Goal: Task Accomplishment & Management: Complete application form

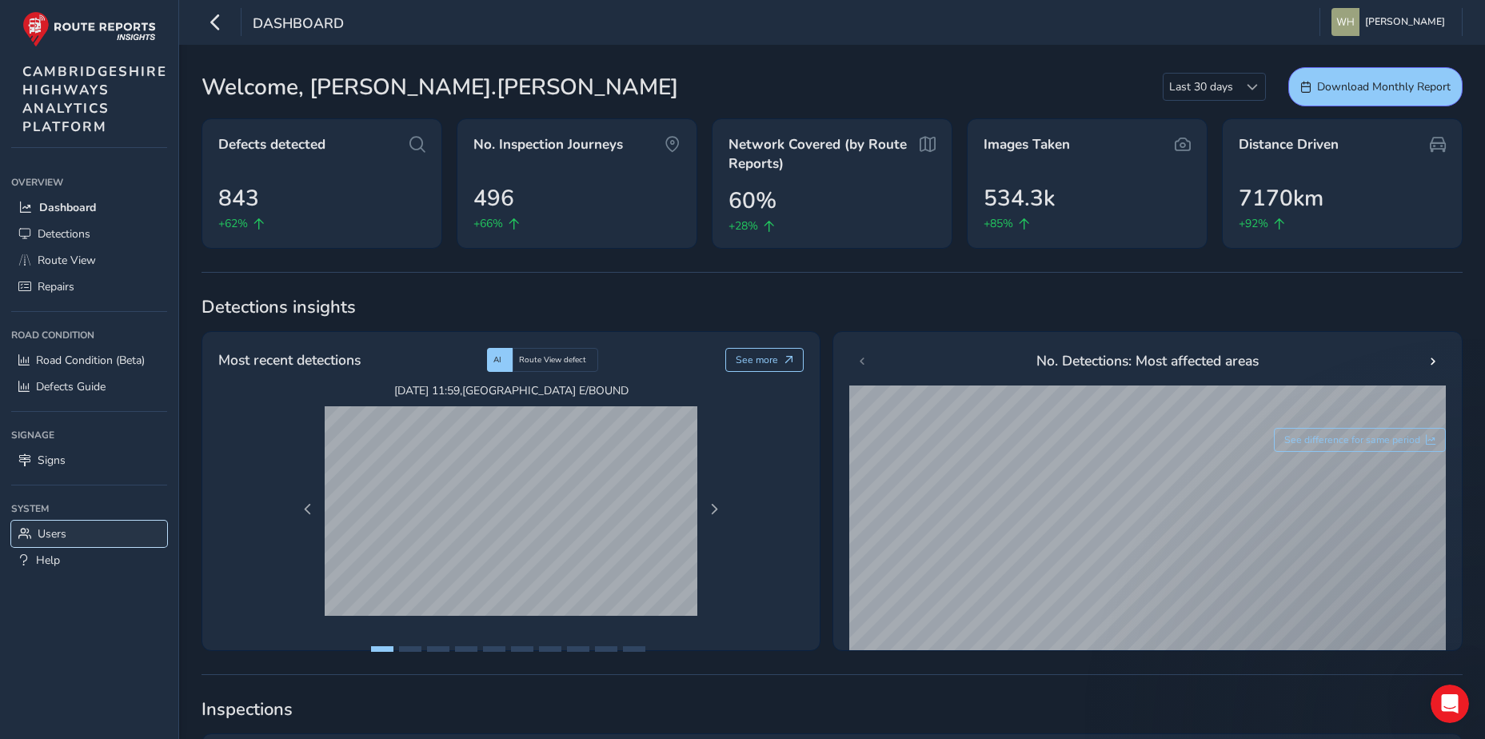
click at [46, 524] on link "Users" at bounding box center [89, 534] width 156 height 26
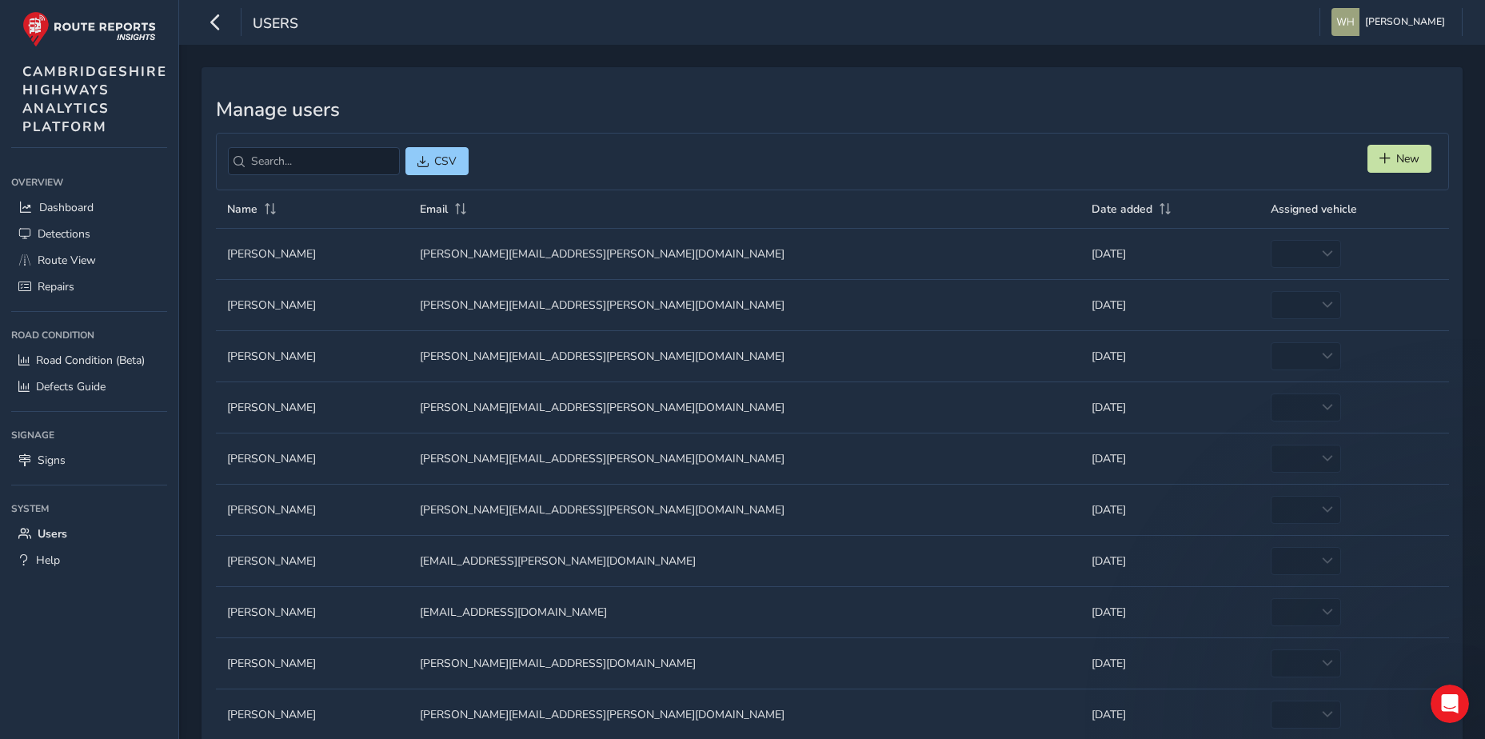
click at [1272, 303] on td "Assigned vehicle empty" at bounding box center [1354, 304] width 189 height 51
drag, startPoint x: 1271, startPoint y: 313, endPoint x: 1272, endPoint y: 302, distance: 11.2
click at [1271, 312] on td "Assigned vehicle empty" at bounding box center [1354, 304] width 189 height 51
click at [1272, 302] on td "Assigned vehicle empty" at bounding box center [1354, 304] width 189 height 51
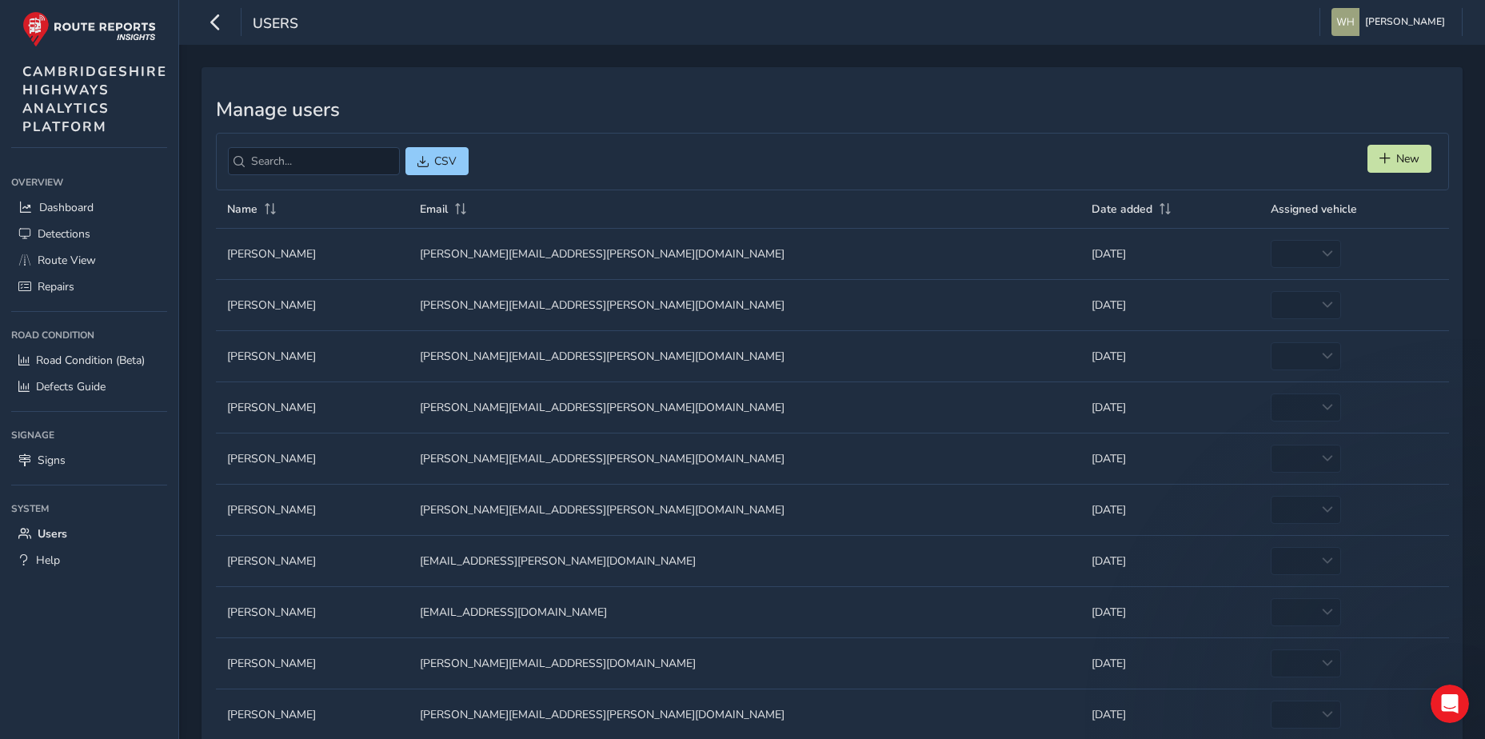
click at [907, 284] on td "Email Email [PERSON_NAME][EMAIL_ADDRESS][PERSON_NAME][DOMAIN_NAME]" at bounding box center [745, 304] width 672 height 51
click at [1397, 158] on span "New" at bounding box center [1408, 158] width 23 height 15
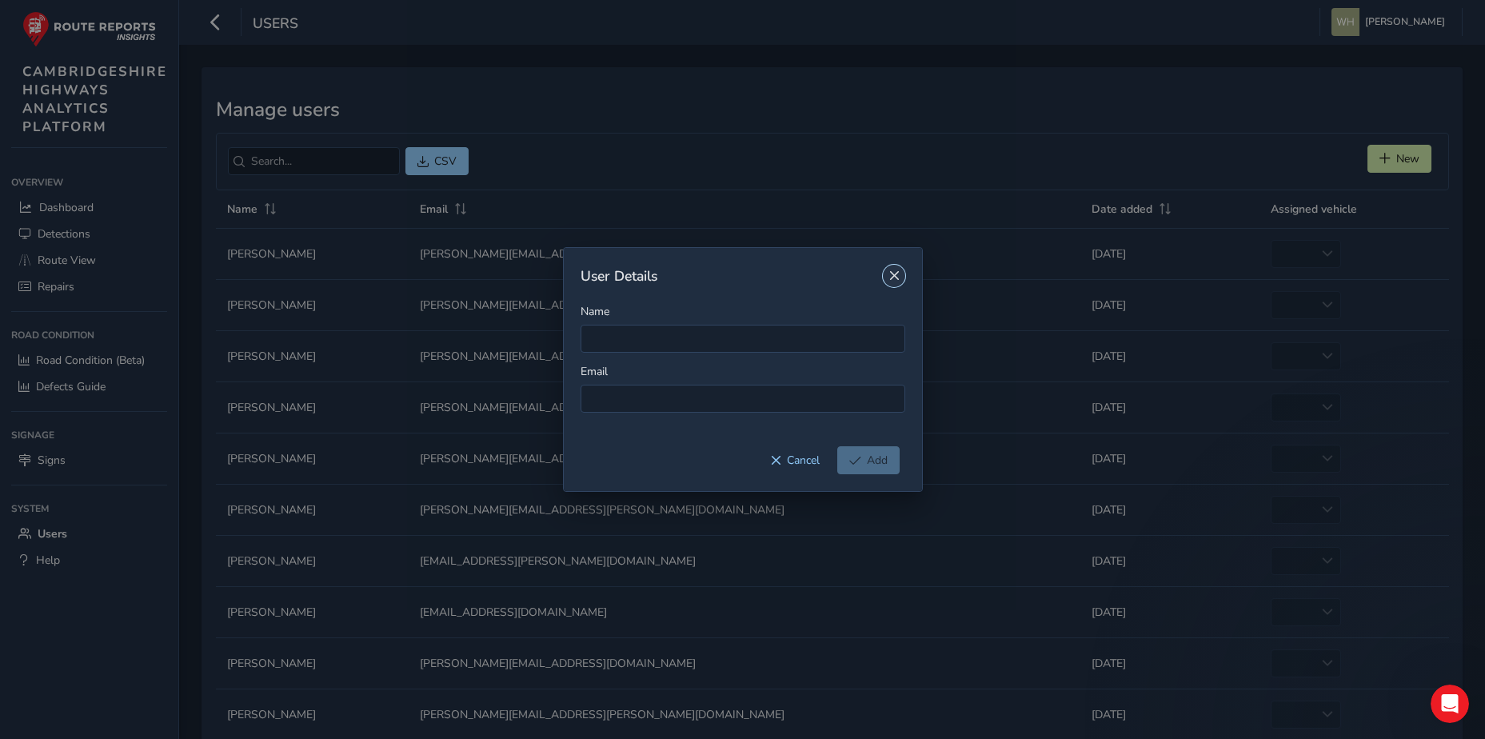
click at [892, 280] on span "Close" at bounding box center [894, 275] width 11 height 11
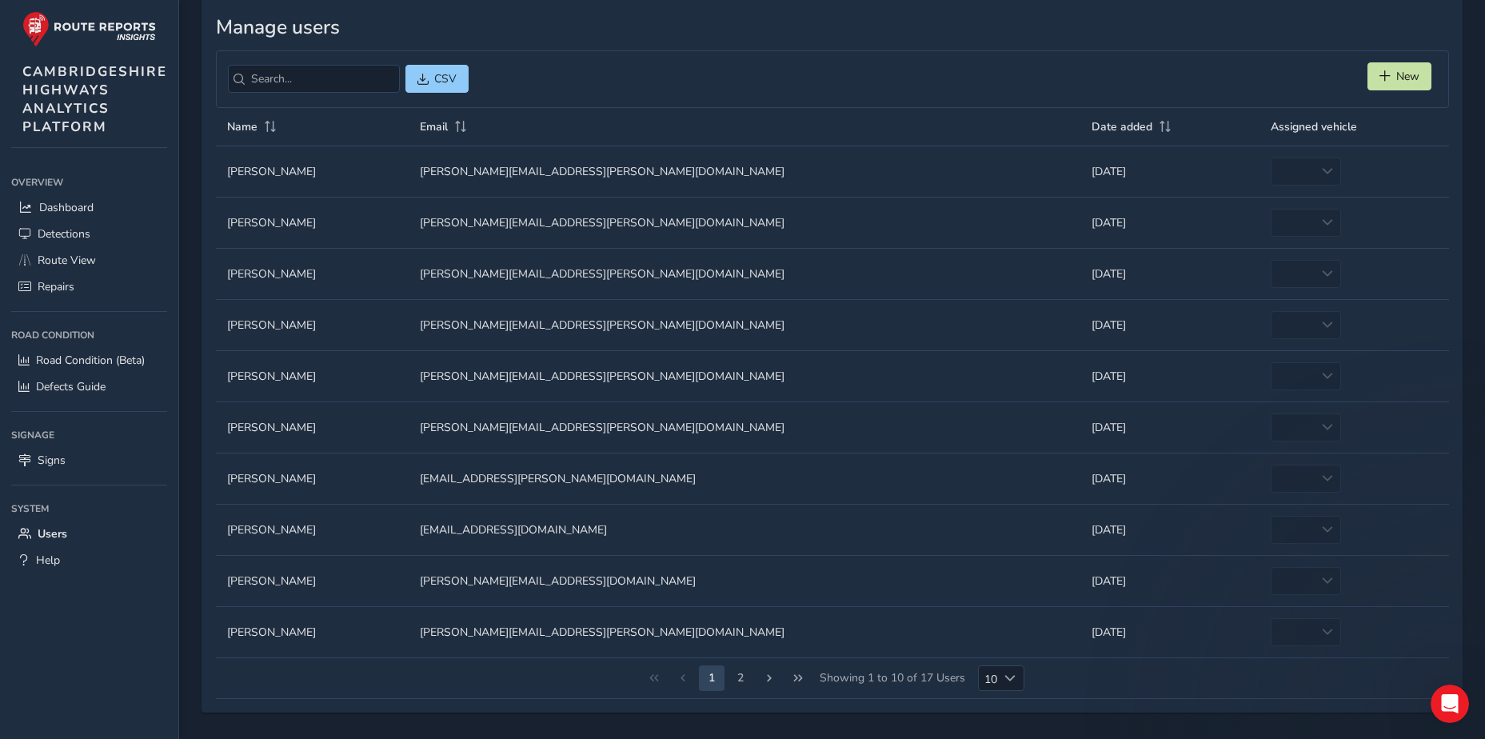
scroll to position [84, 0]
click at [734, 677] on button "2" at bounding box center [741, 677] width 26 height 26
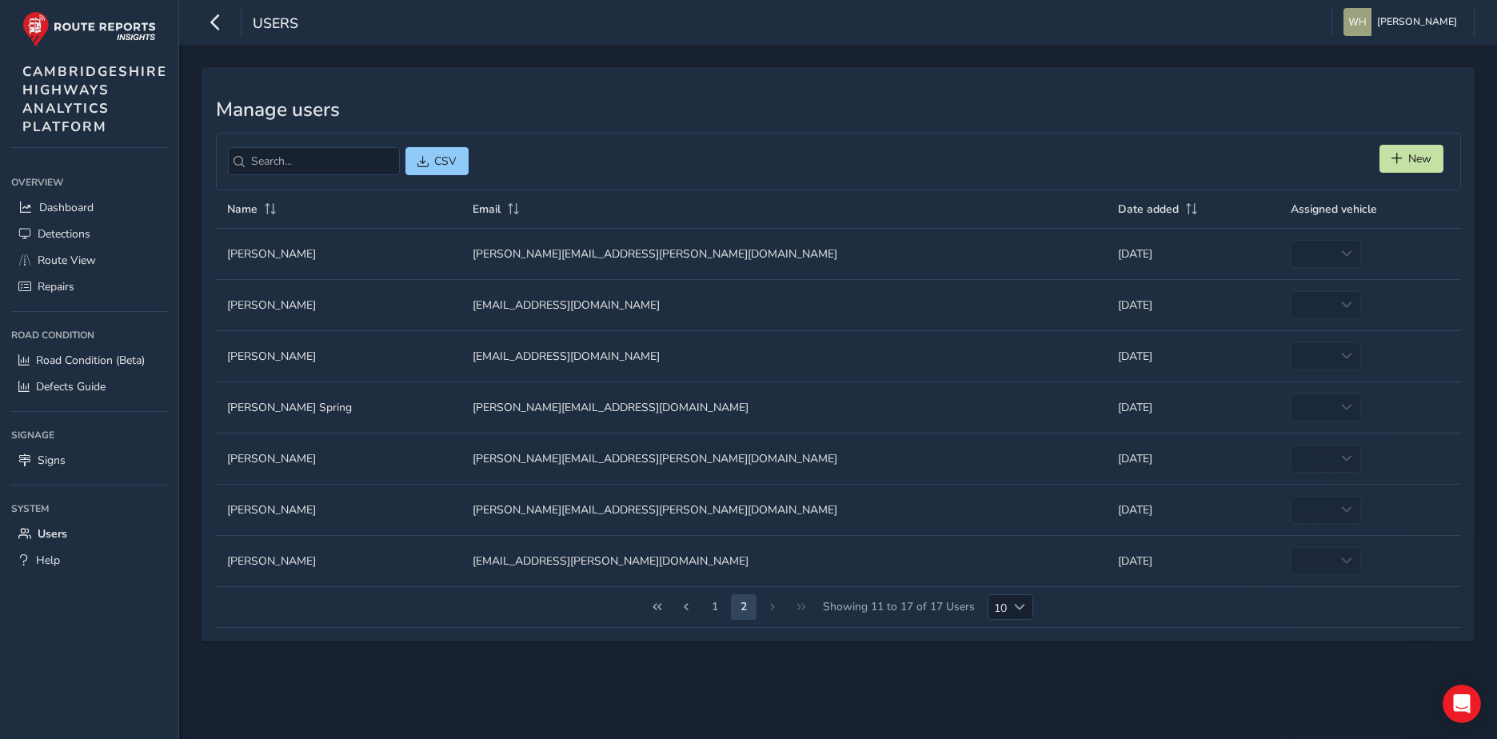
click at [769, 612] on div "1 2 Showing 11 to 17 of 17 Users 10 10" at bounding box center [838, 607] width 1245 height 41
click at [717, 609] on button "1" at bounding box center [715, 607] width 26 height 26
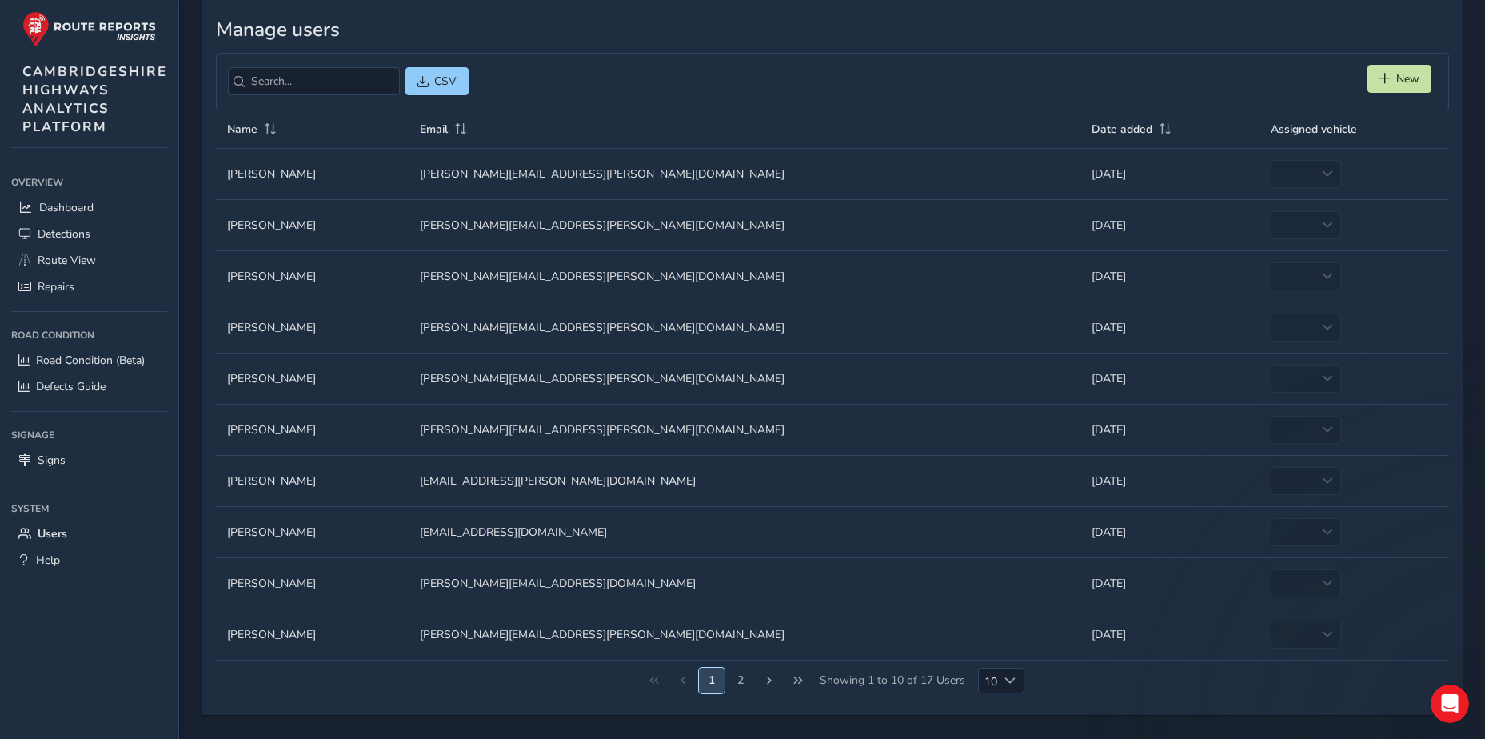
scroll to position [84, 0]
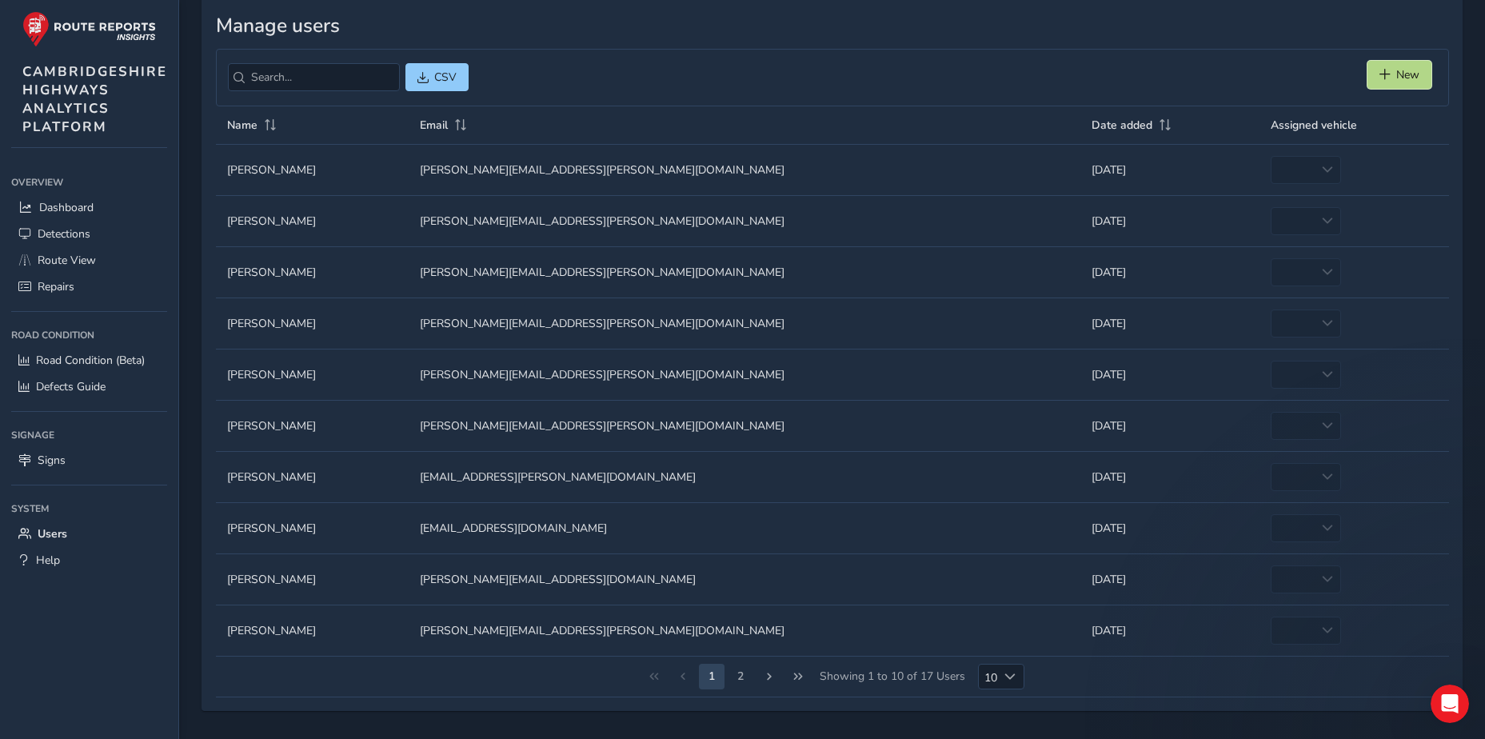
click at [1409, 82] on button "New" at bounding box center [1400, 75] width 64 height 28
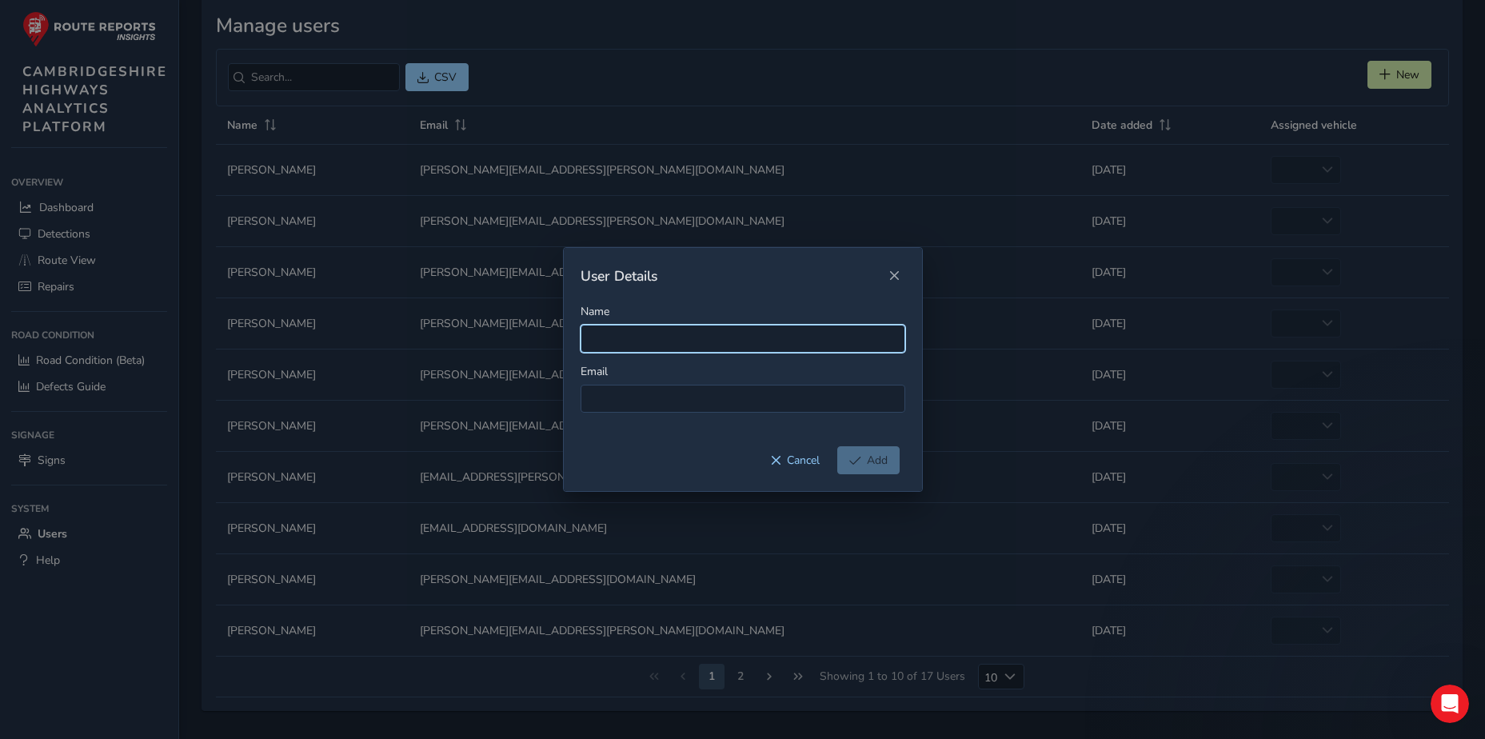
click at [633, 337] on input "Name" at bounding box center [743, 339] width 325 height 28
type input "[PERSON_NAME]"
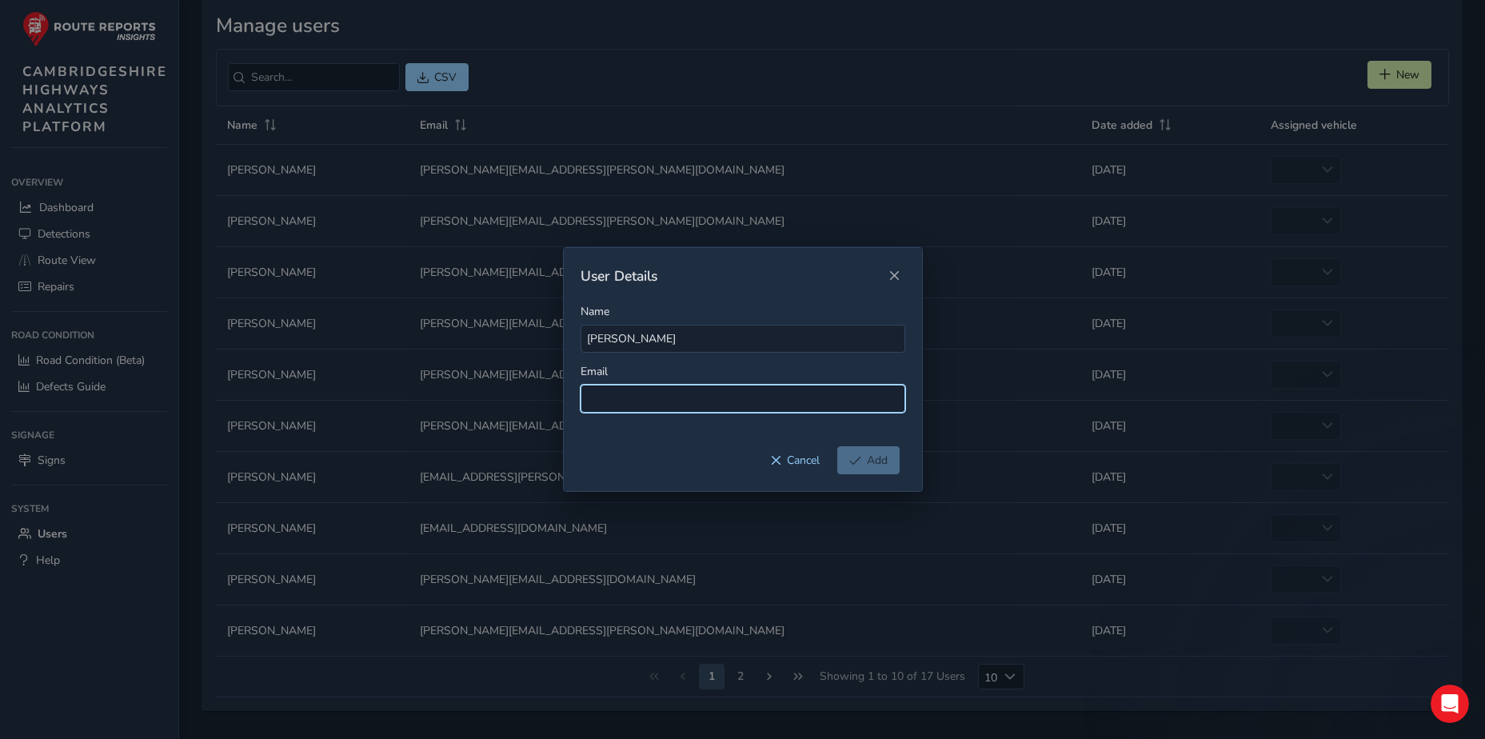
click at [659, 405] on input at bounding box center [743, 399] width 325 height 28
paste input "[URL][DOMAIN_NAME]"
type input "[URL][DOMAIN_NAME]"
drag, startPoint x: 899, startPoint y: 398, endPoint x: 399, endPoint y: 400, distance: 499.9
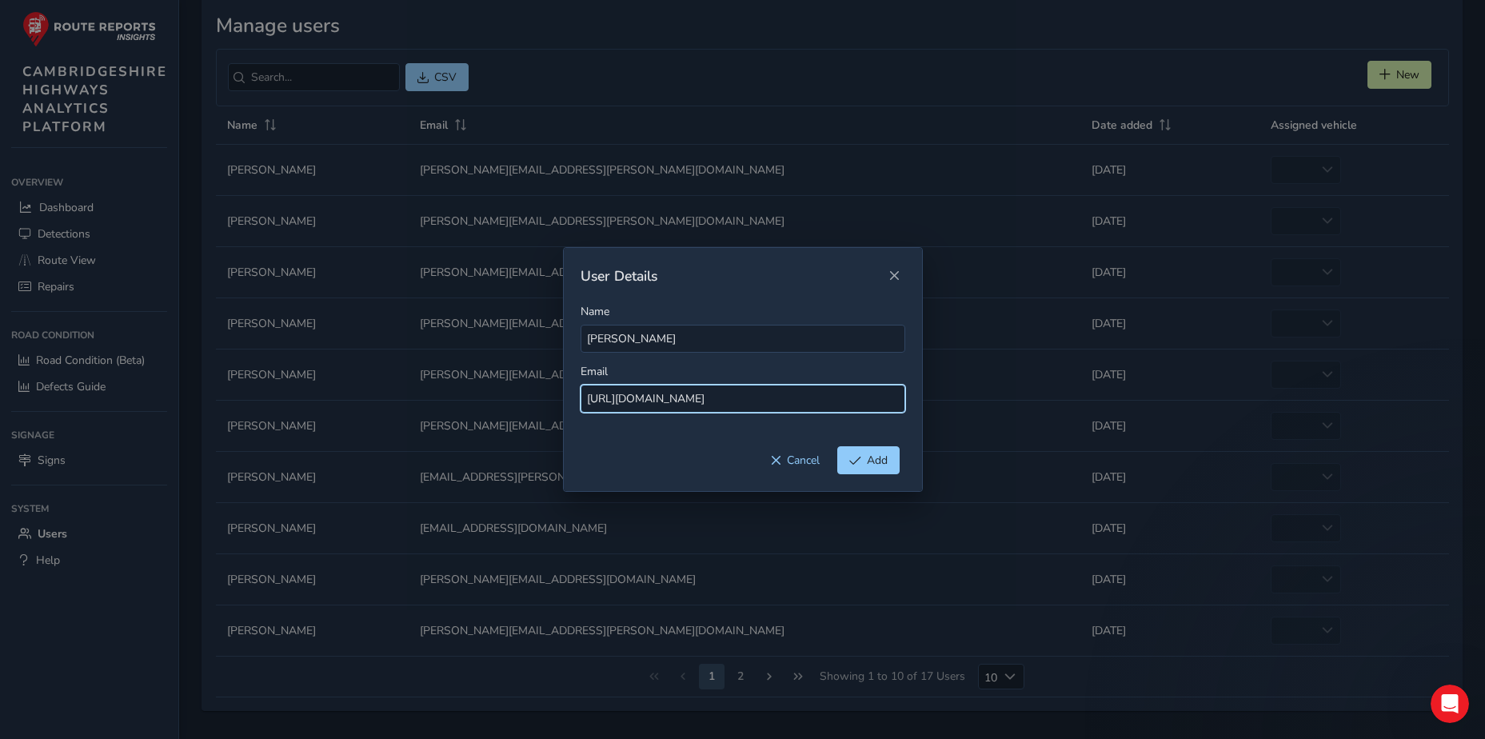
click at [399, 400] on div "User Details Name [PERSON_NAME] Email [URL][DOMAIN_NAME] Cancel Add" at bounding box center [742, 369] width 1485 height 739
paste input "[PERSON_NAME][EMAIL_ADDRESS][PERSON_NAME][DOMAIN_NAME]"
type input "[PERSON_NAME][EMAIL_ADDRESS][PERSON_NAME][DOMAIN_NAME]"
click at [865, 461] on button "Add" at bounding box center [868, 460] width 62 height 28
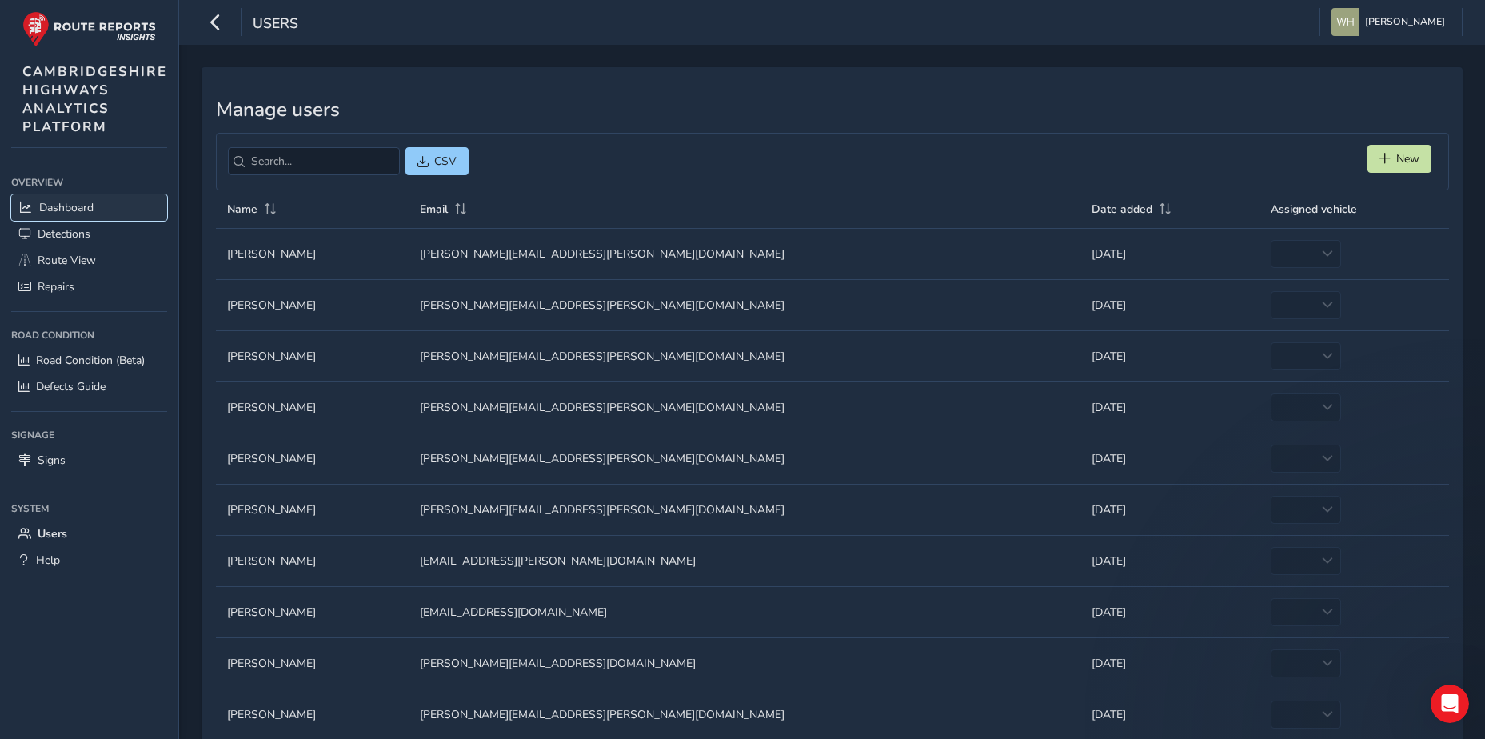
click at [63, 206] on span "Dashboard" at bounding box center [66, 207] width 54 height 15
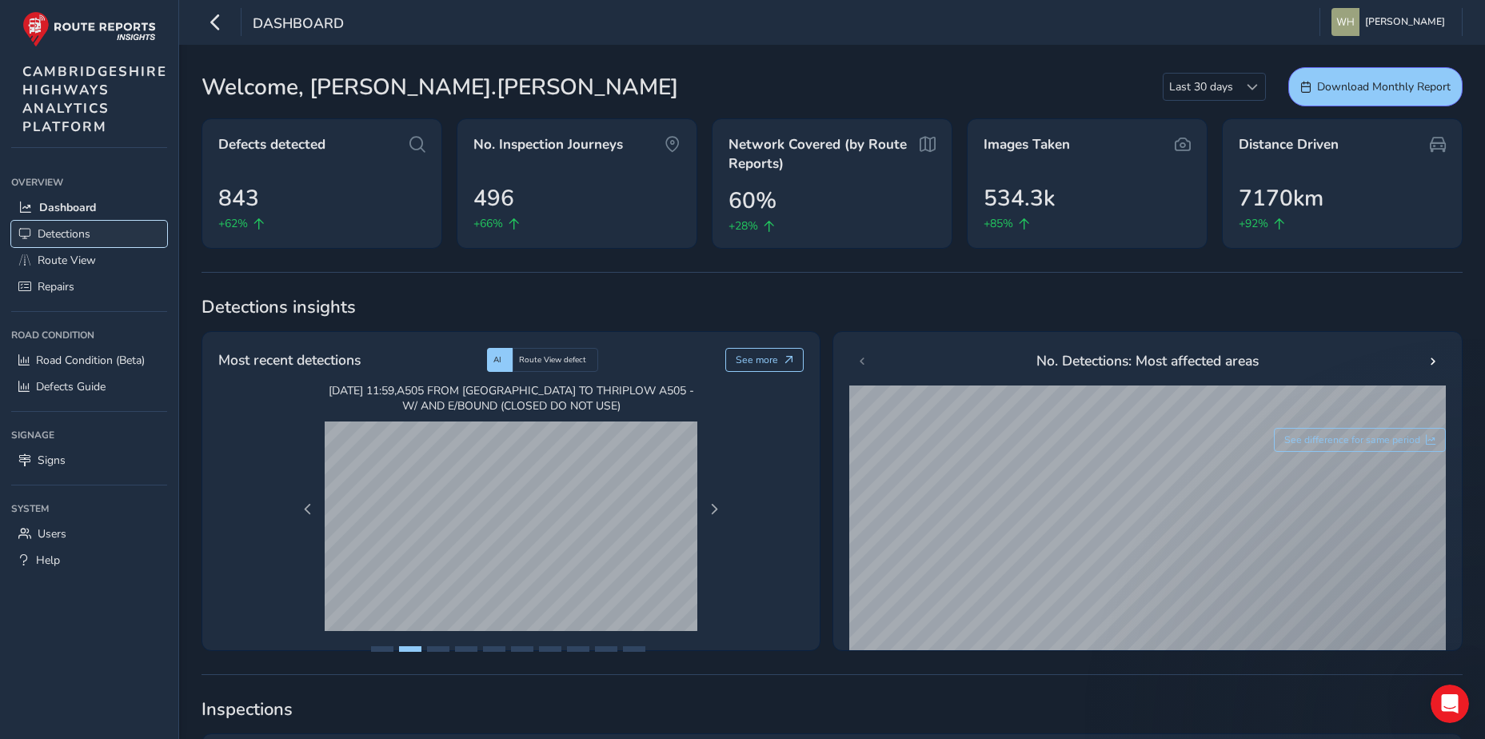
drag, startPoint x: 119, startPoint y: 225, endPoint x: 102, endPoint y: 230, distance: 18.2
click at [117, 225] on link "Detections" at bounding box center [89, 234] width 156 height 26
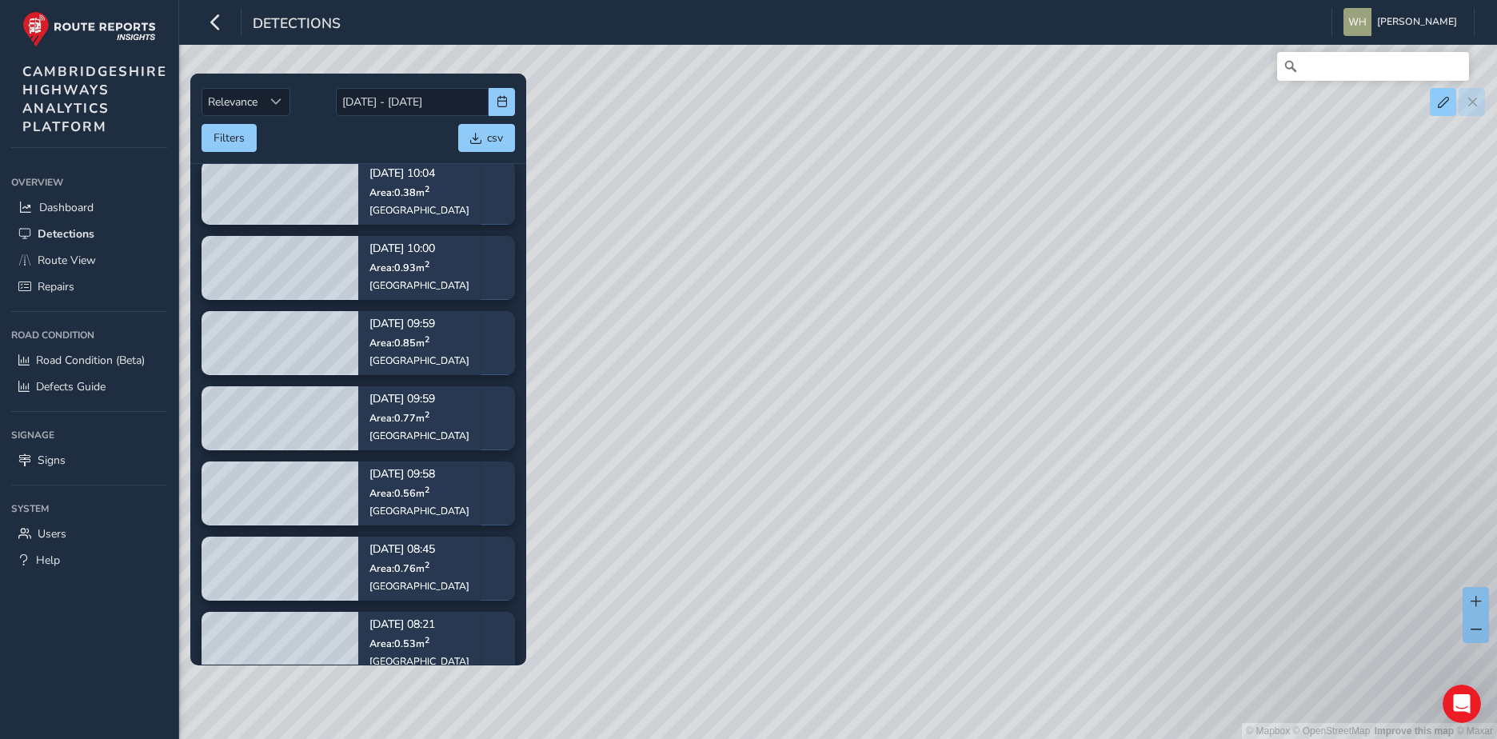
scroll to position [3939, 0]
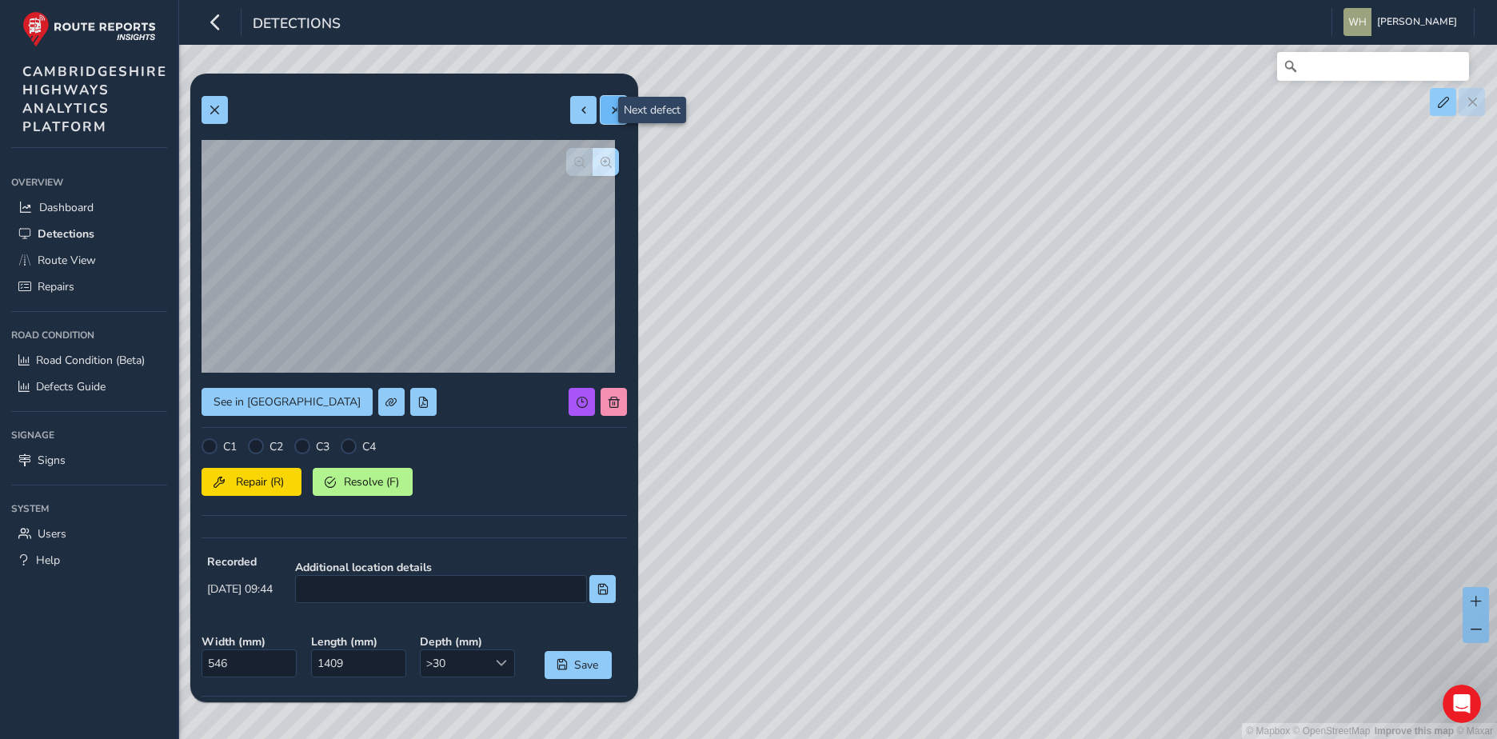
click at [613, 106] on button at bounding box center [614, 110] width 26 height 28
type input "228"
type input "464"
click at [601, 110] on button at bounding box center [614, 110] width 26 height 28
type input "258"
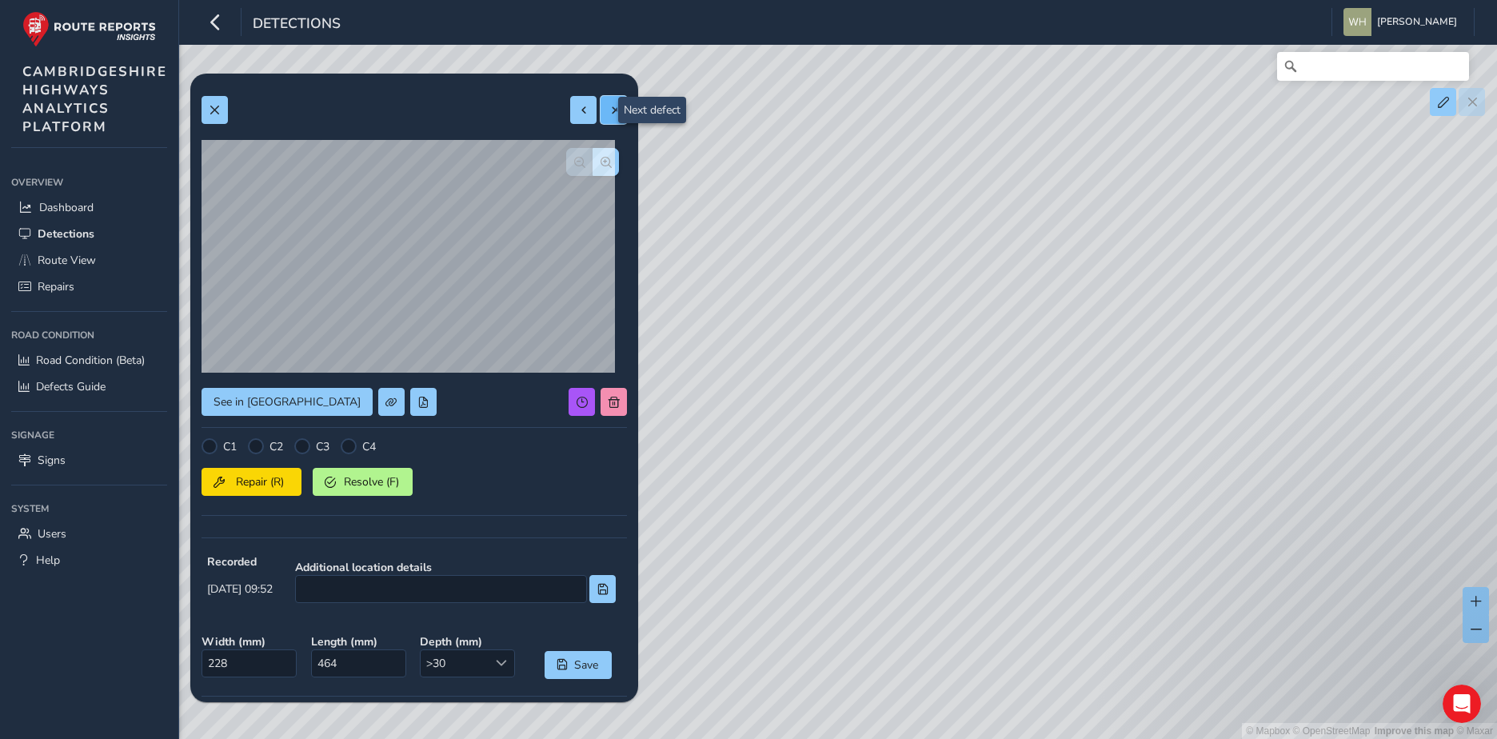
type input "431"
click at [601, 110] on button at bounding box center [614, 110] width 26 height 28
type input "472"
type input "934"
click at [601, 110] on button at bounding box center [614, 110] width 26 height 28
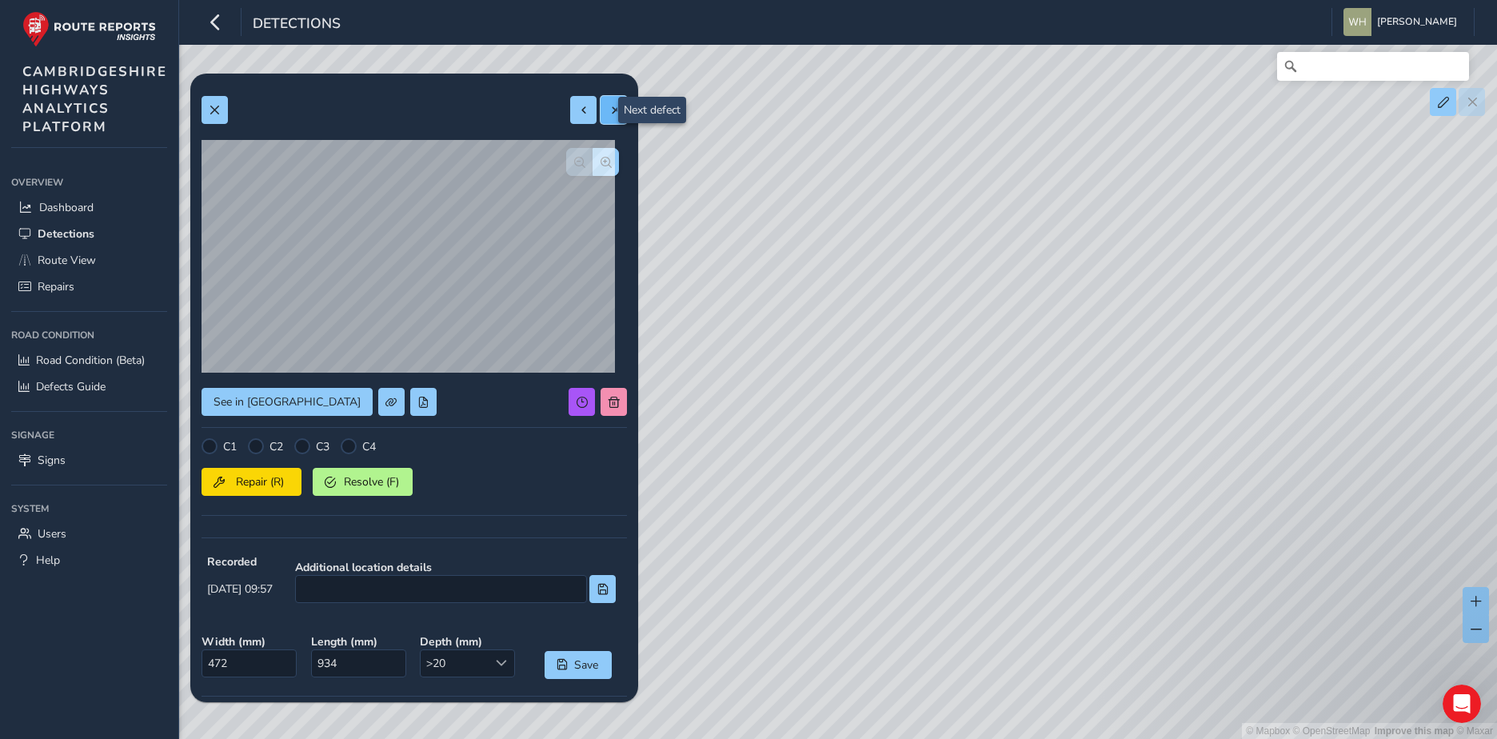
type input "184"
type input "294"
click at [601, 110] on button at bounding box center [614, 110] width 26 height 28
type input "336"
type input "432"
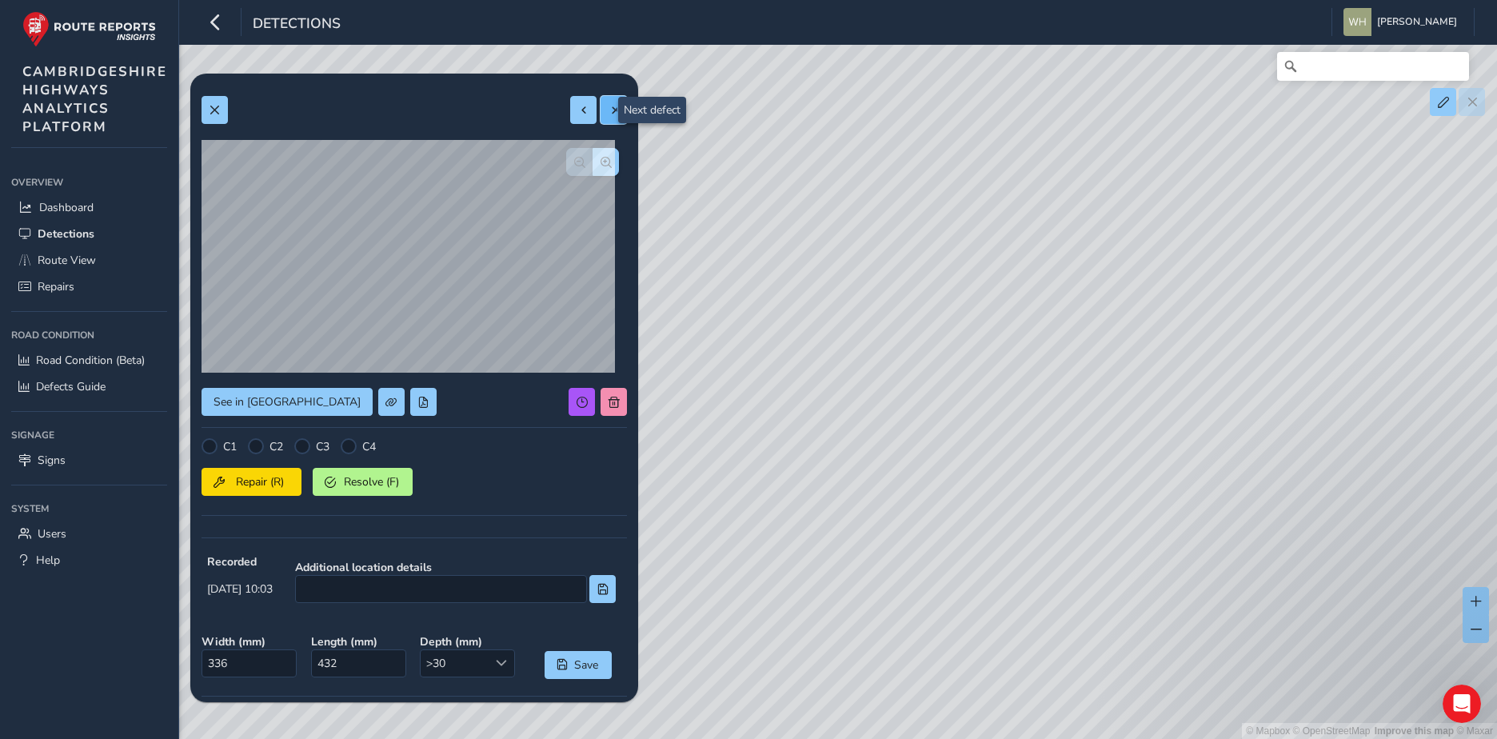
click at [601, 110] on button at bounding box center [614, 110] width 26 height 28
type input "496"
type input "1385"
click at [601, 110] on button at bounding box center [614, 110] width 26 height 28
type input "360"
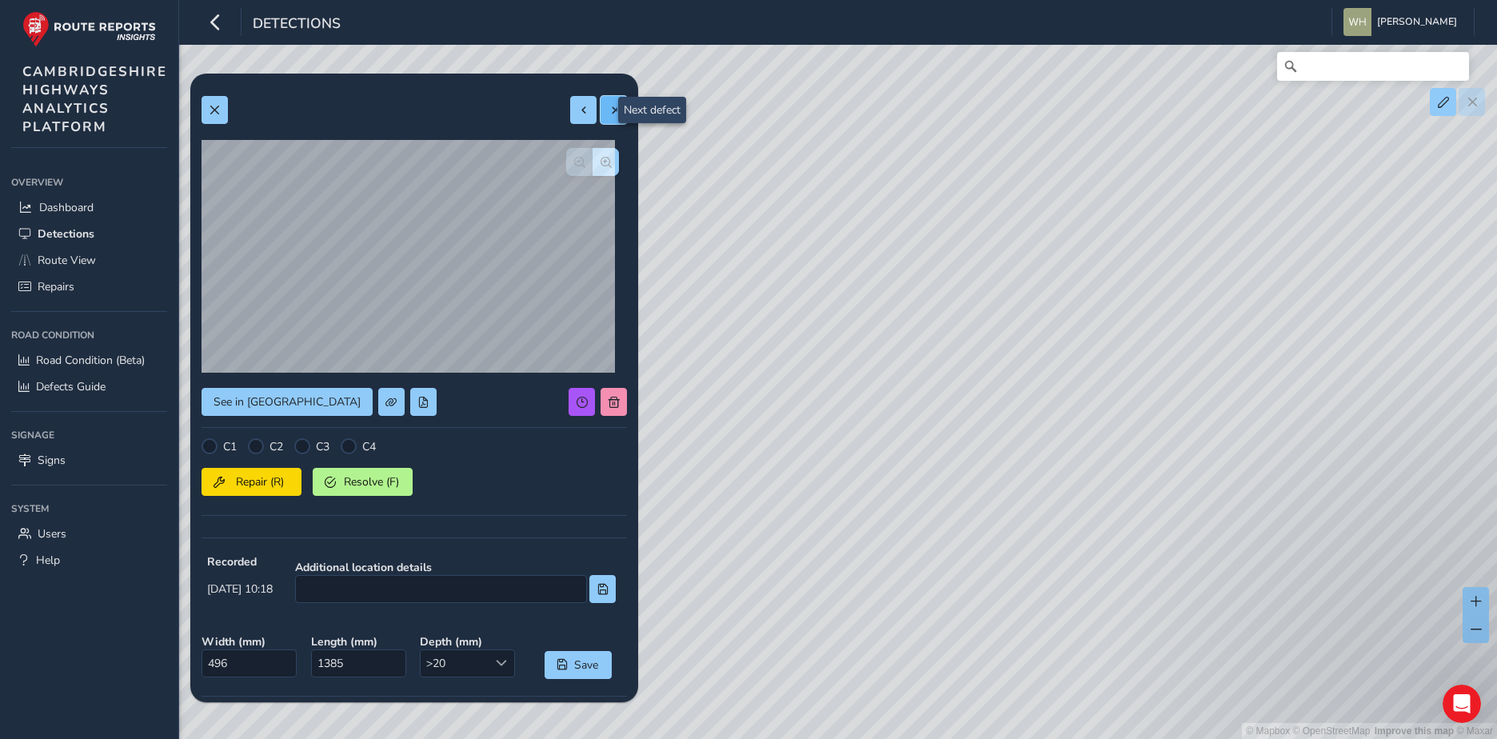
type input "561"
click at [601, 110] on button at bounding box center [614, 110] width 26 height 28
type input "235"
type input "249"
click at [601, 110] on button at bounding box center [614, 110] width 26 height 28
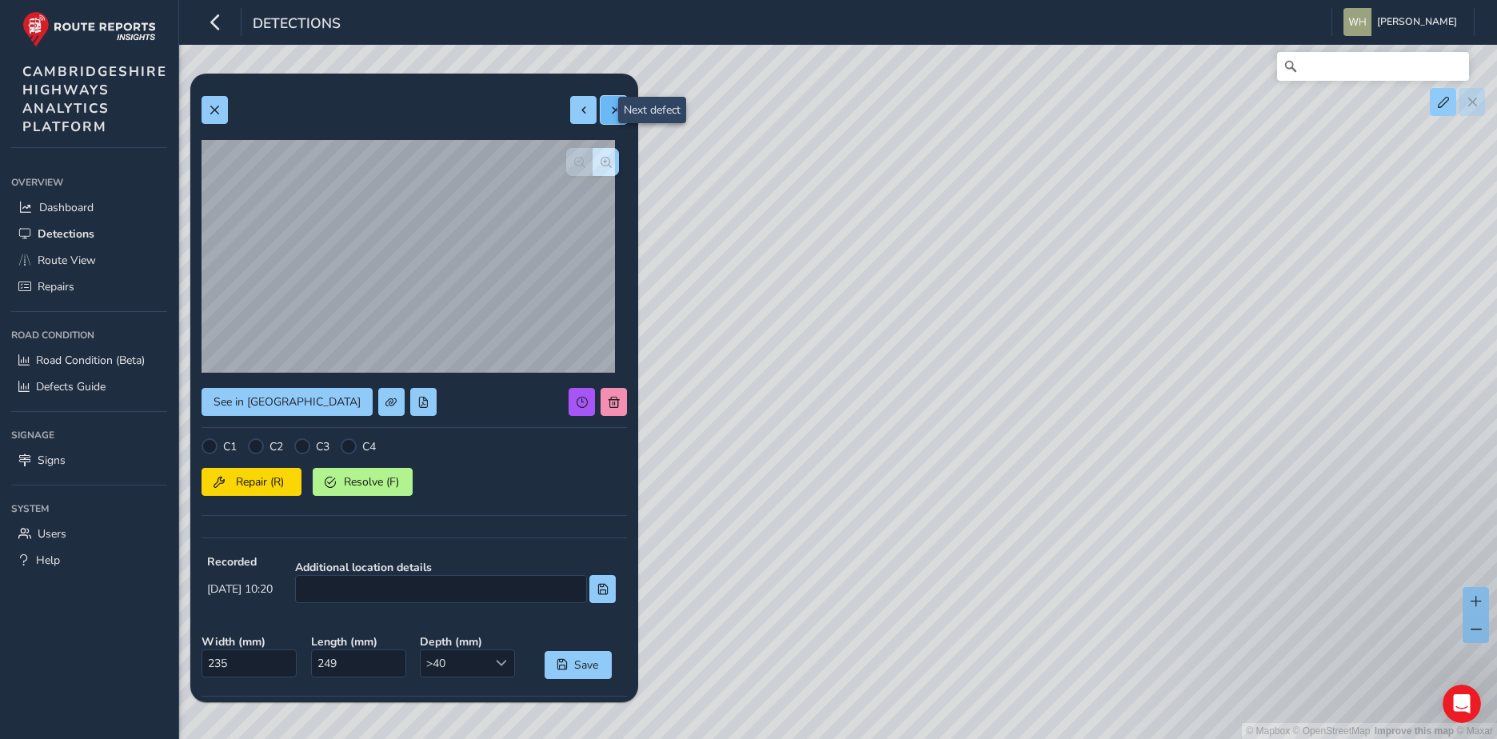
type input "864"
type input "1105"
click at [601, 114] on button at bounding box center [614, 110] width 26 height 28
type input "260"
type input "482"
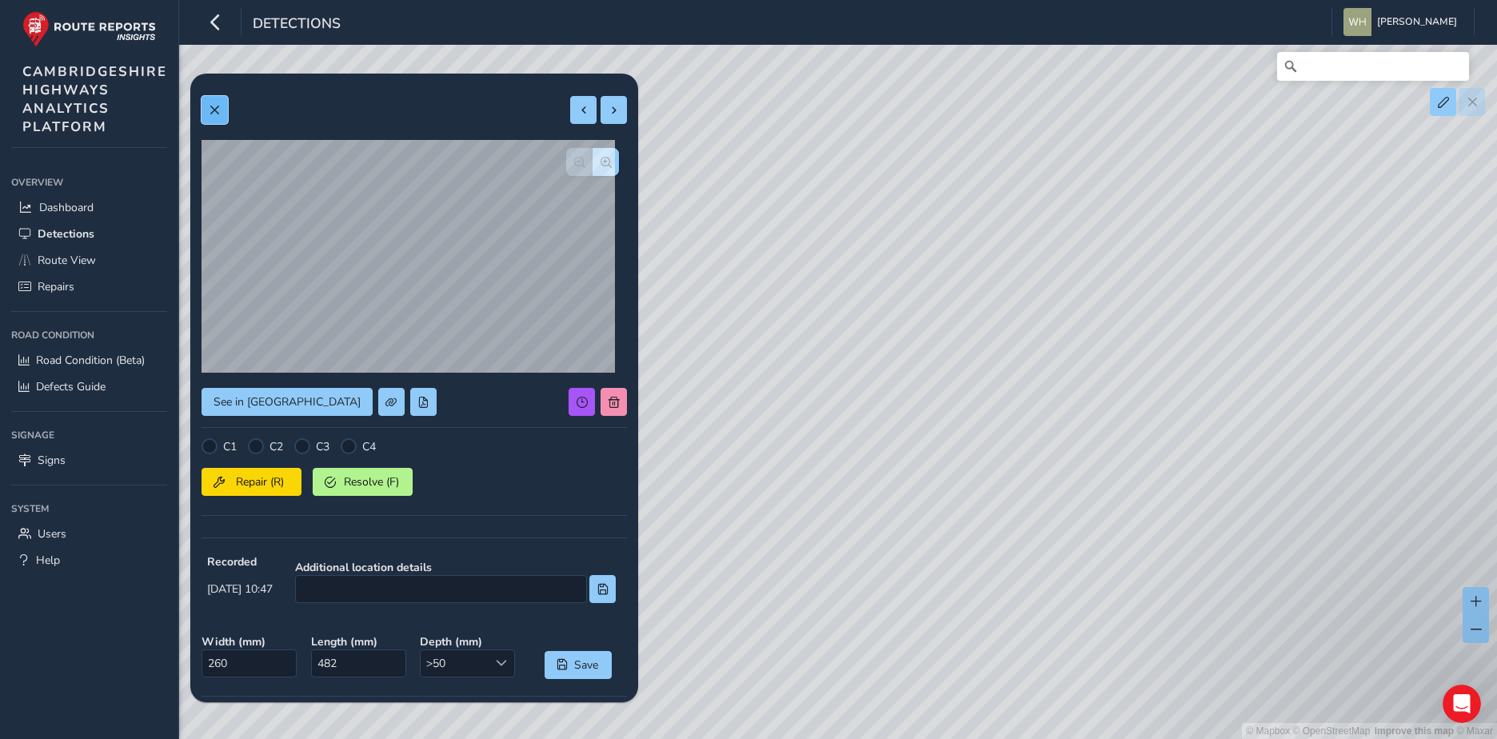
click at [222, 114] on button at bounding box center [215, 110] width 26 height 28
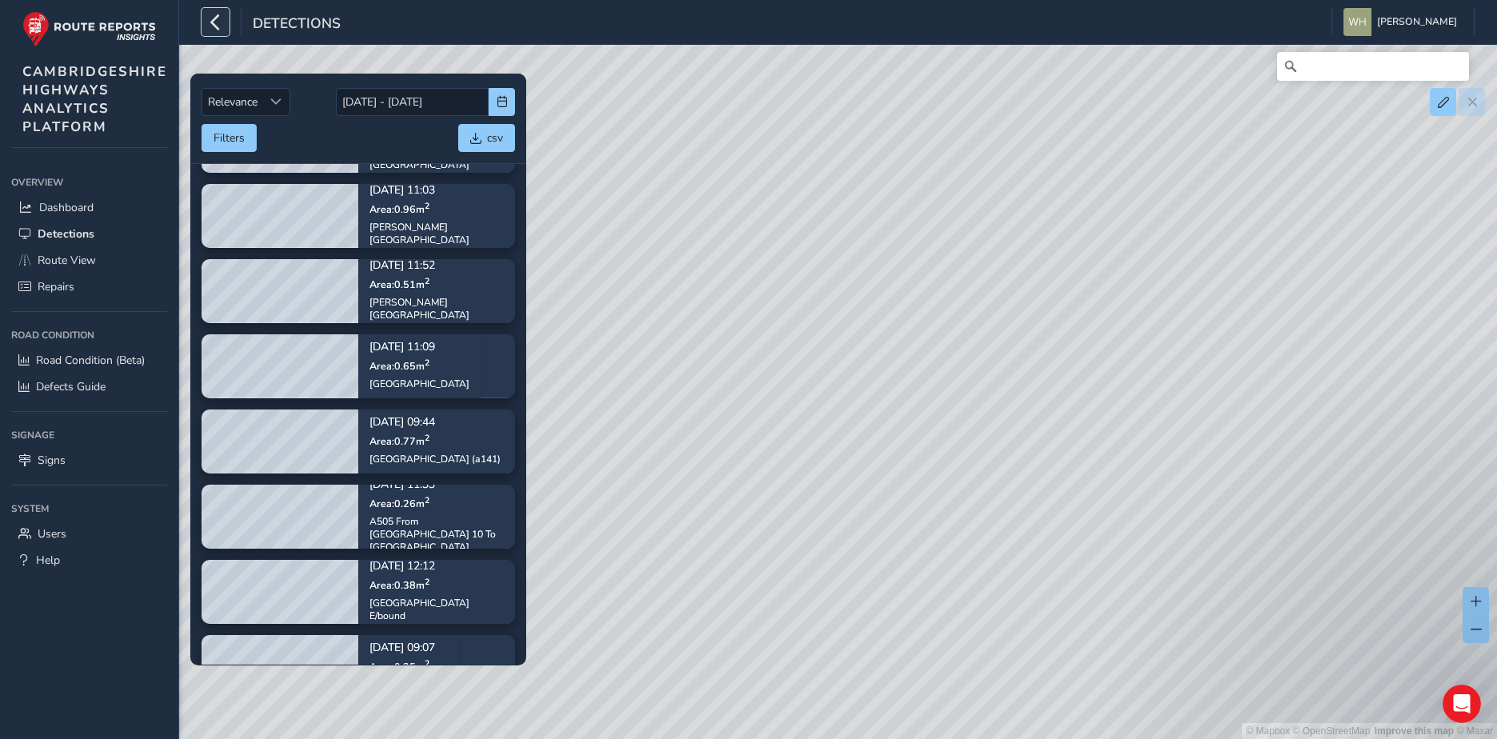
click at [225, 21] on button "button" at bounding box center [216, 22] width 28 height 28
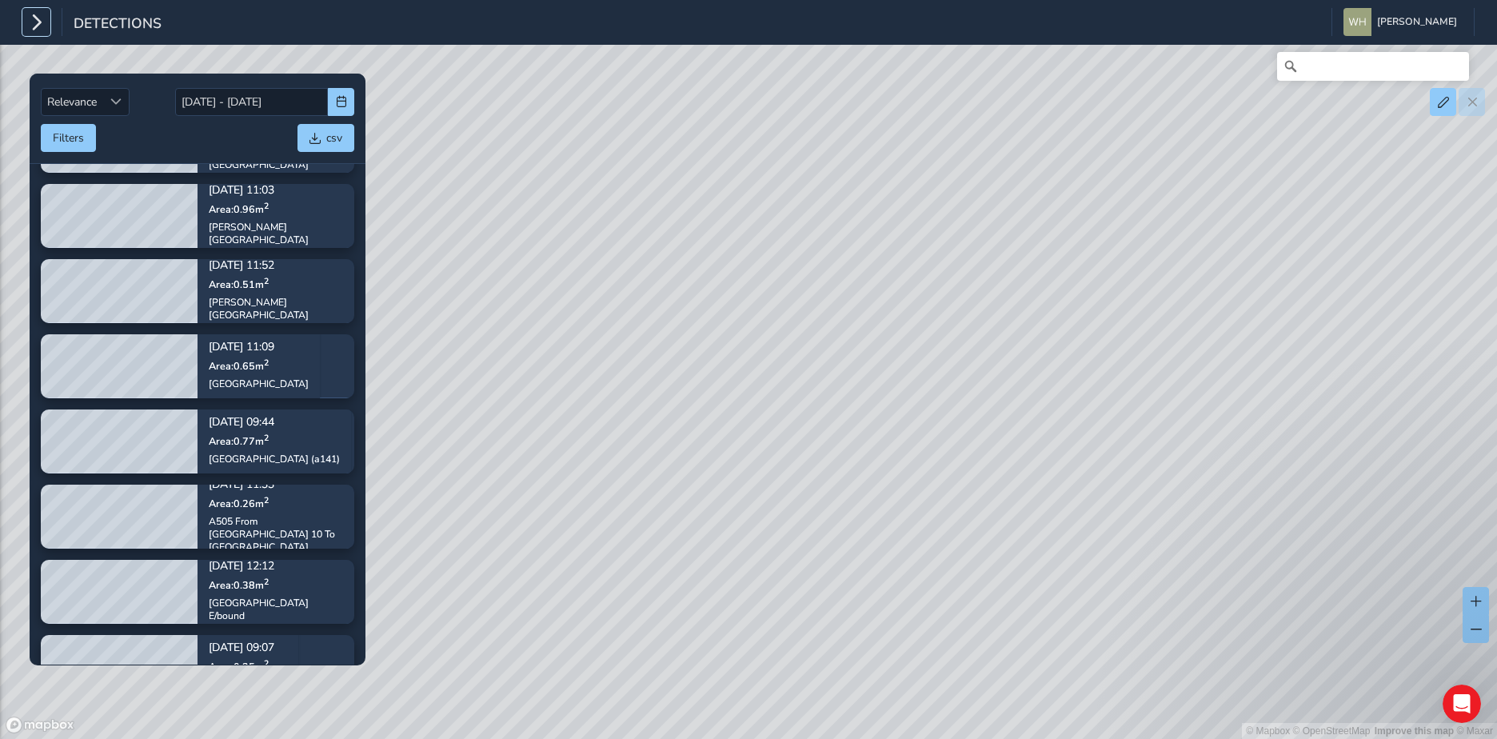
scroll to position [3939, 0]
